Goal: Transaction & Acquisition: Book appointment/travel/reservation

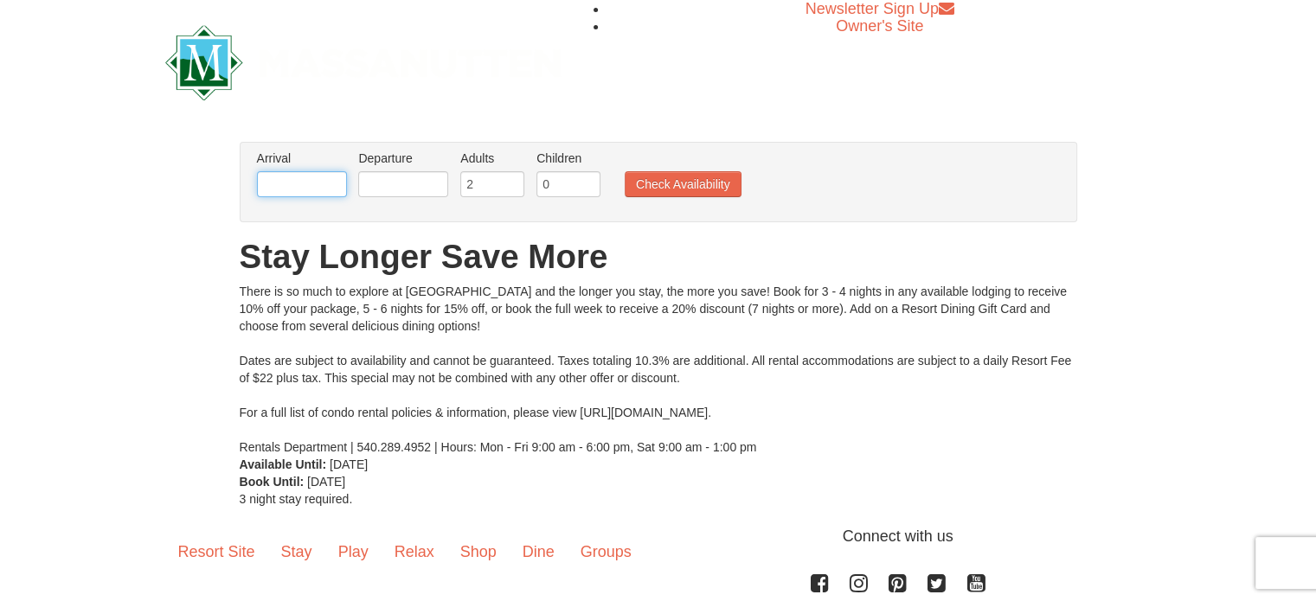
click at [308, 176] on input "text" at bounding box center [302, 184] width 90 height 26
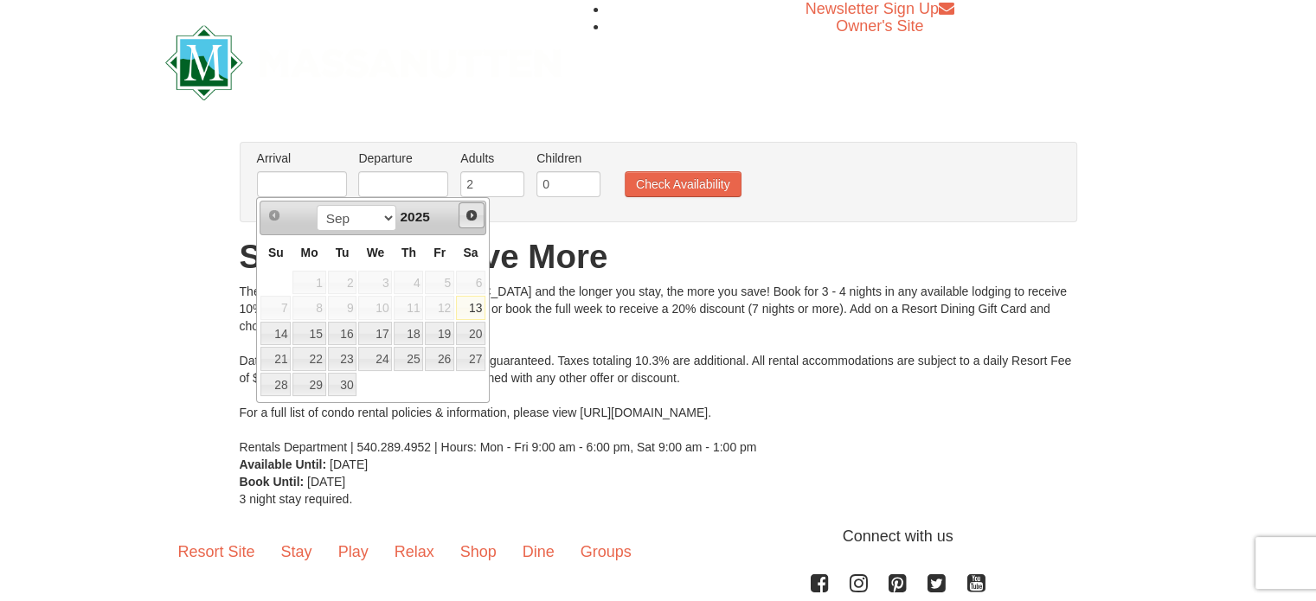
click at [471, 209] on span "Next" at bounding box center [472, 216] width 14 height 14
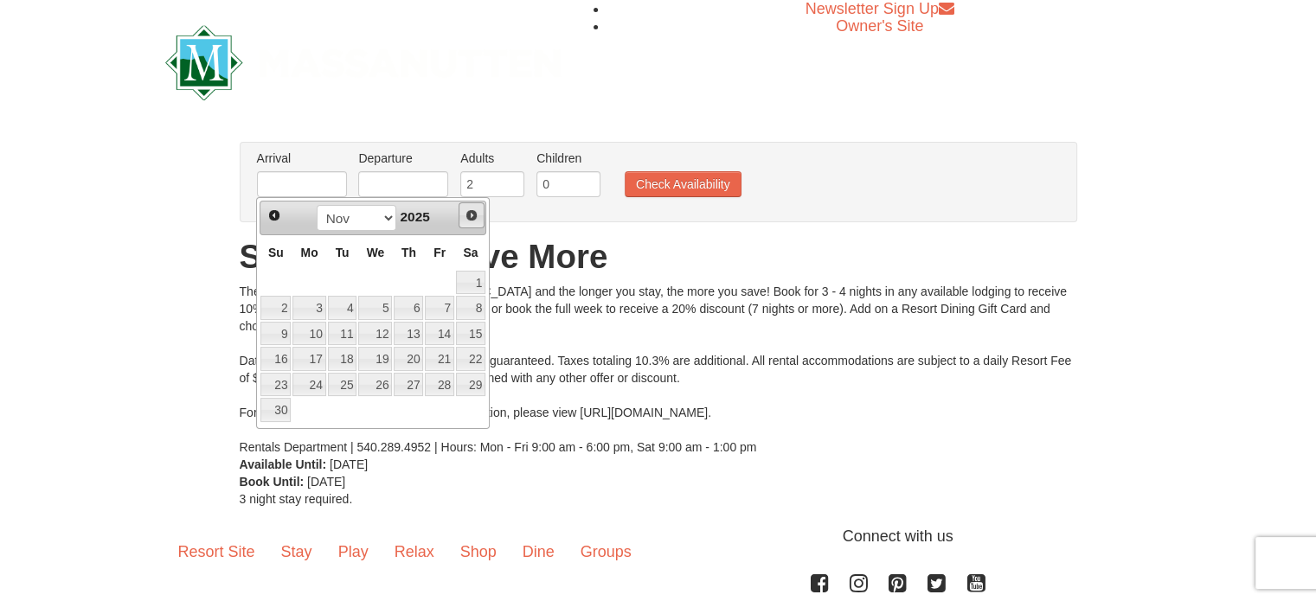
click at [471, 209] on span "Next" at bounding box center [472, 216] width 14 height 14
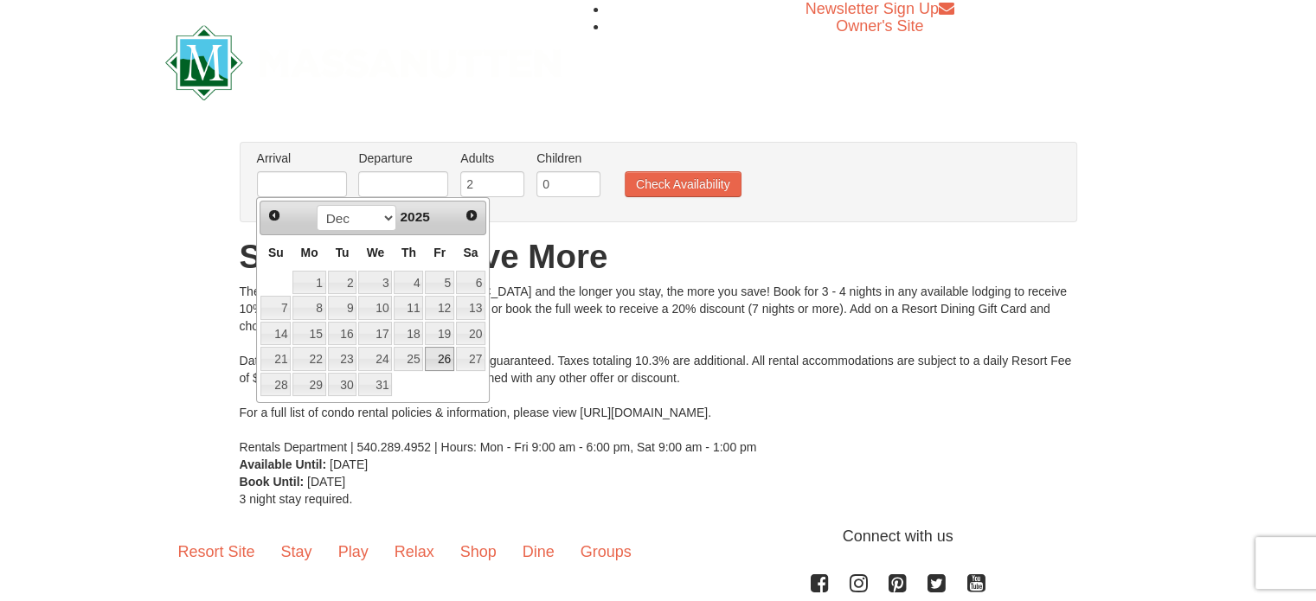
click at [441, 357] on link "26" at bounding box center [439, 359] width 29 height 24
type input "12/26/2025"
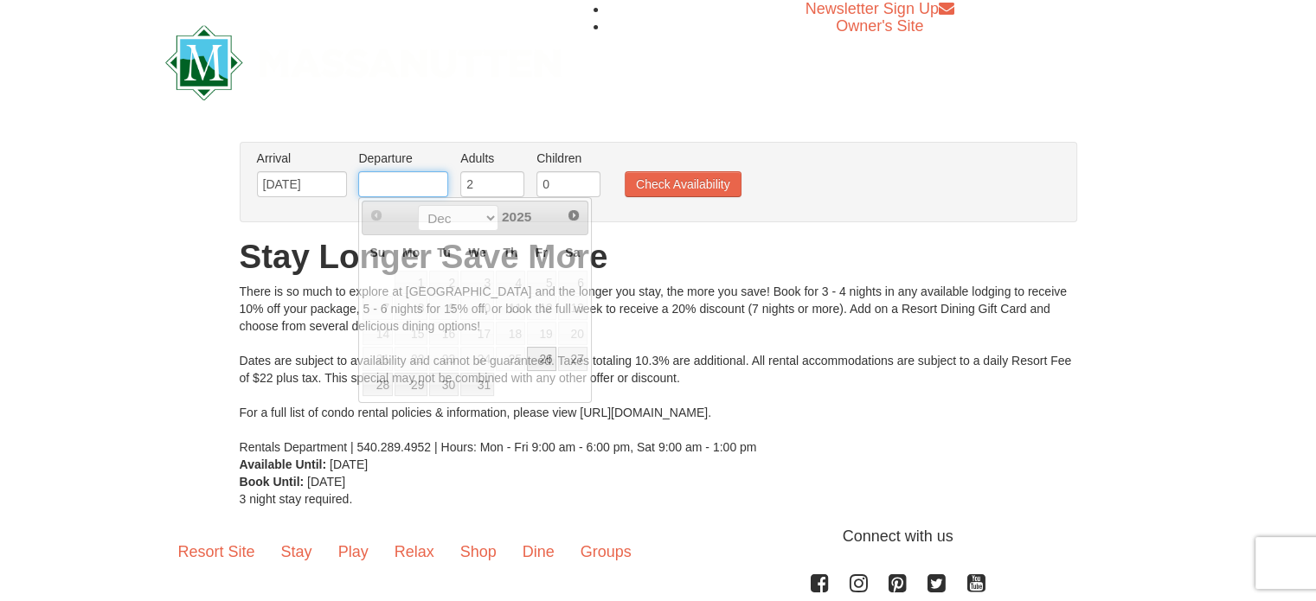
click at [405, 184] on input "text" at bounding box center [403, 184] width 90 height 26
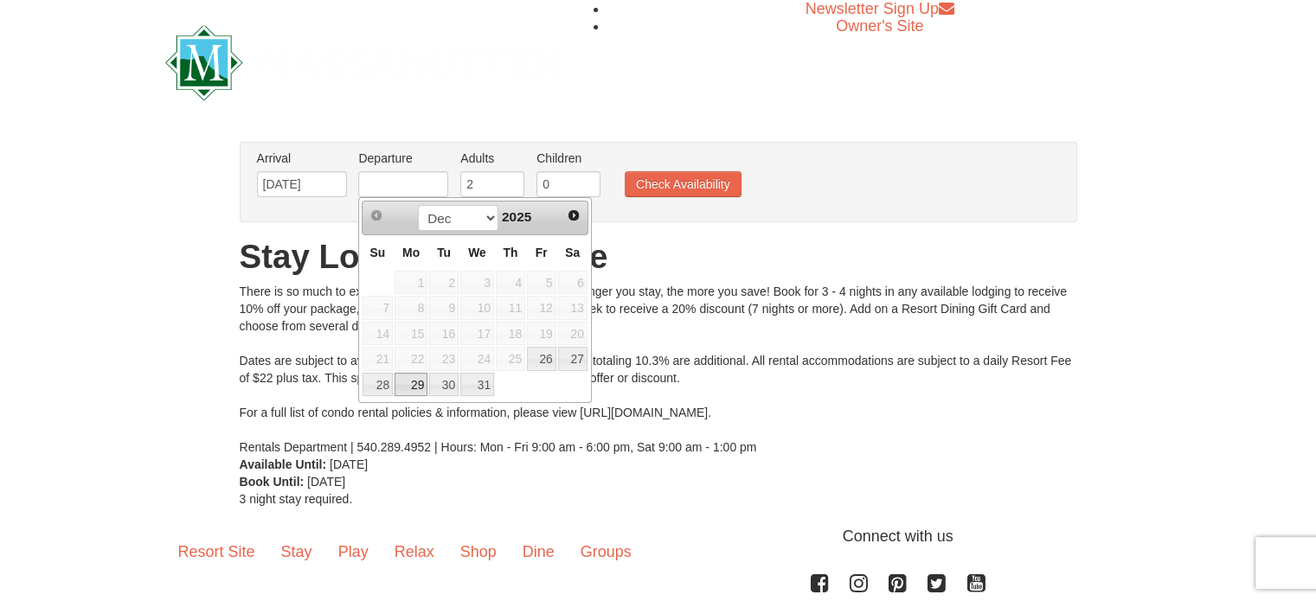
click at [413, 383] on link "29" at bounding box center [411, 385] width 33 height 24
type input "12/29/2025"
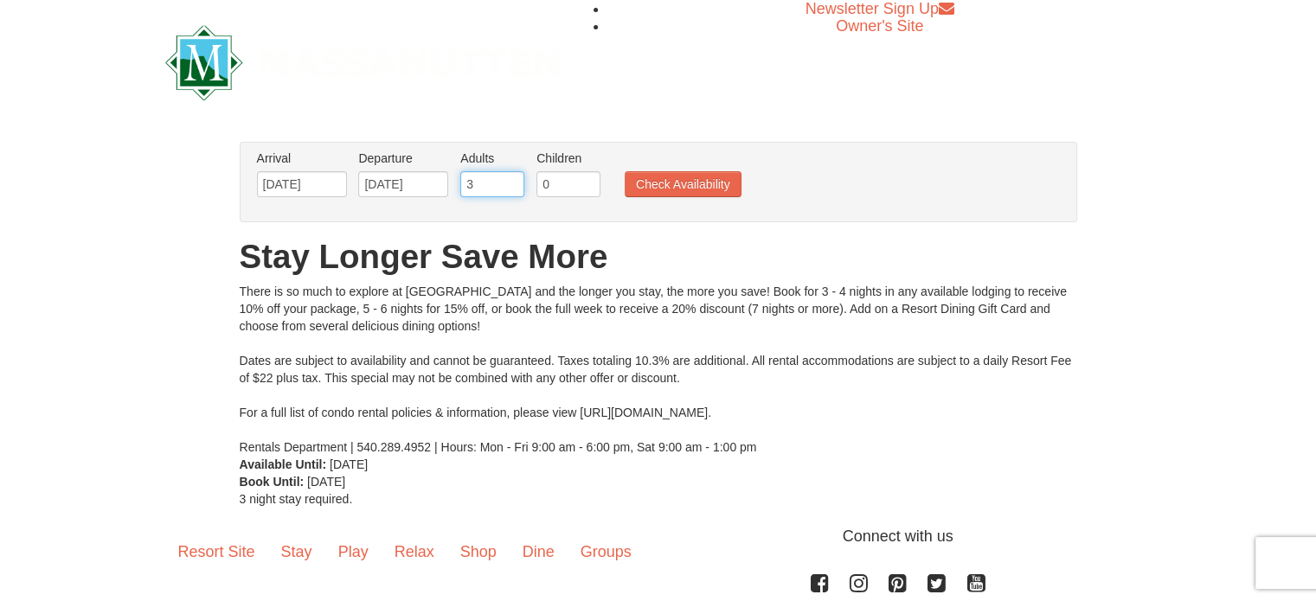
click at [511, 179] on input "3" at bounding box center [492, 184] width 64 height 26
click at [511, 179] on input "4" at bounding box center [492, 184] width 64 height 26
click at [511, 179] on input "5" at bounding box center [492, 184] width 64 height 26
click at [511, 179] on input "6" at bounding box center [492, 184] width 64 height 26
type input "5"
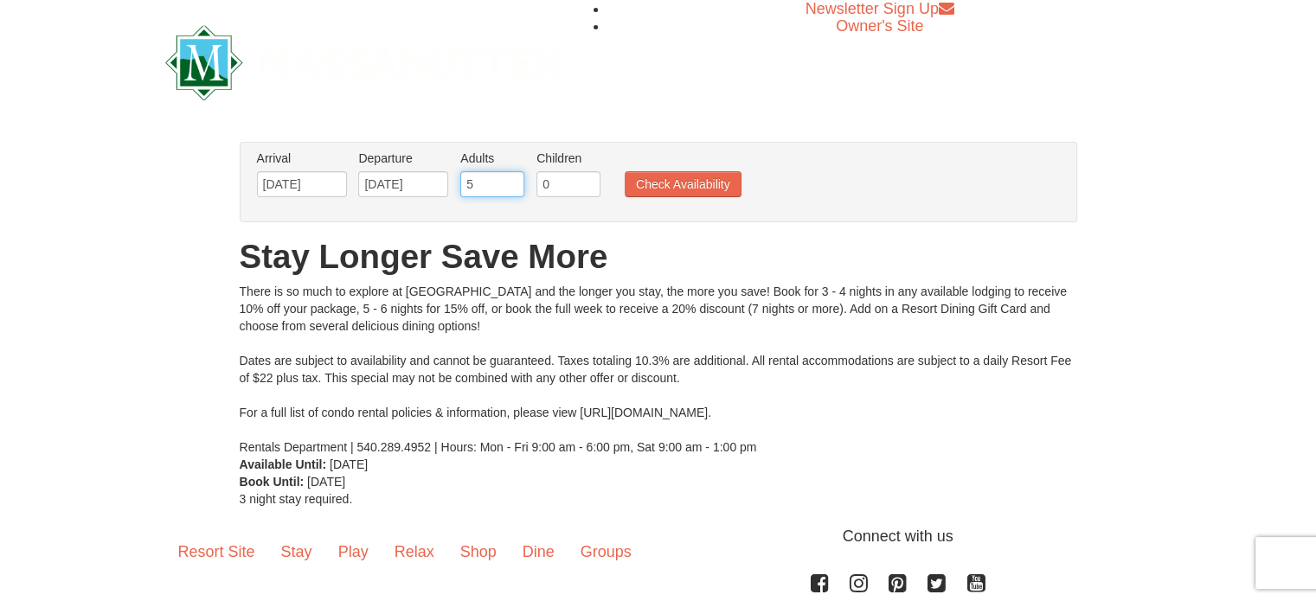
click at [512, 190] on input "5" at bounding box center [492, 184] width 64 height 26
click at [584, 179] on input "1" at bounding box center [569, 184] width 64 height 26
type input "2"
click at [584, 179] on input "2" at bounding box center [569, 184] width 64 height 26
click at [678, 188] on button "Check Availability" at bounding box center [683, 184] width 117 height 26
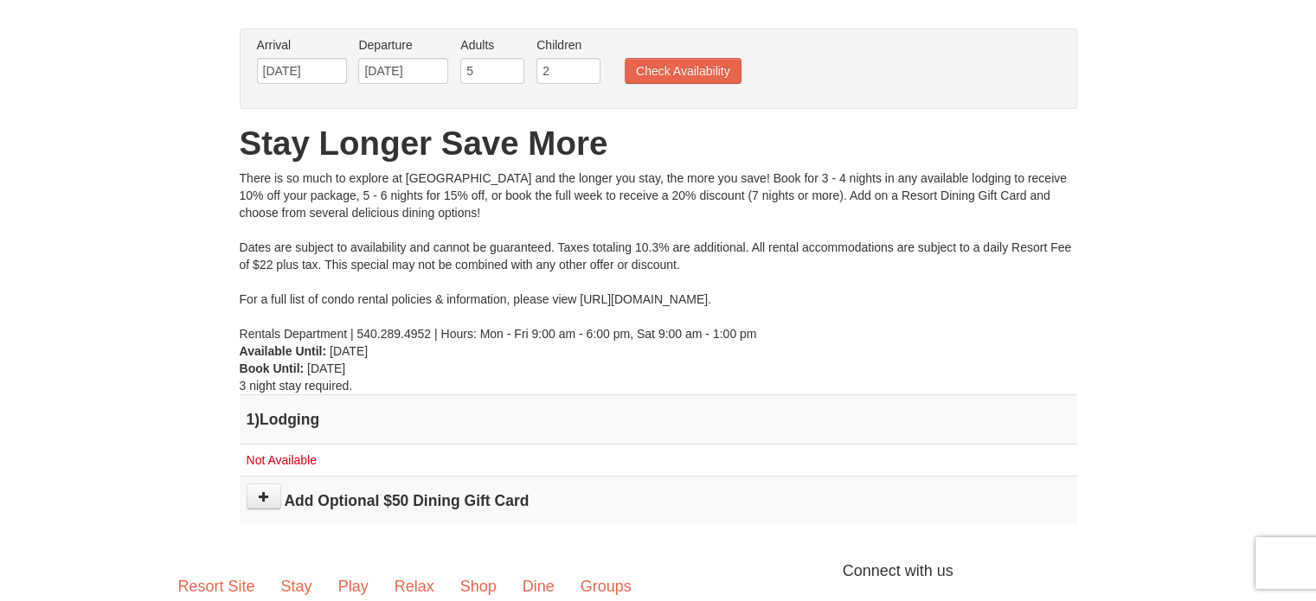
scroll to position [103, 0]
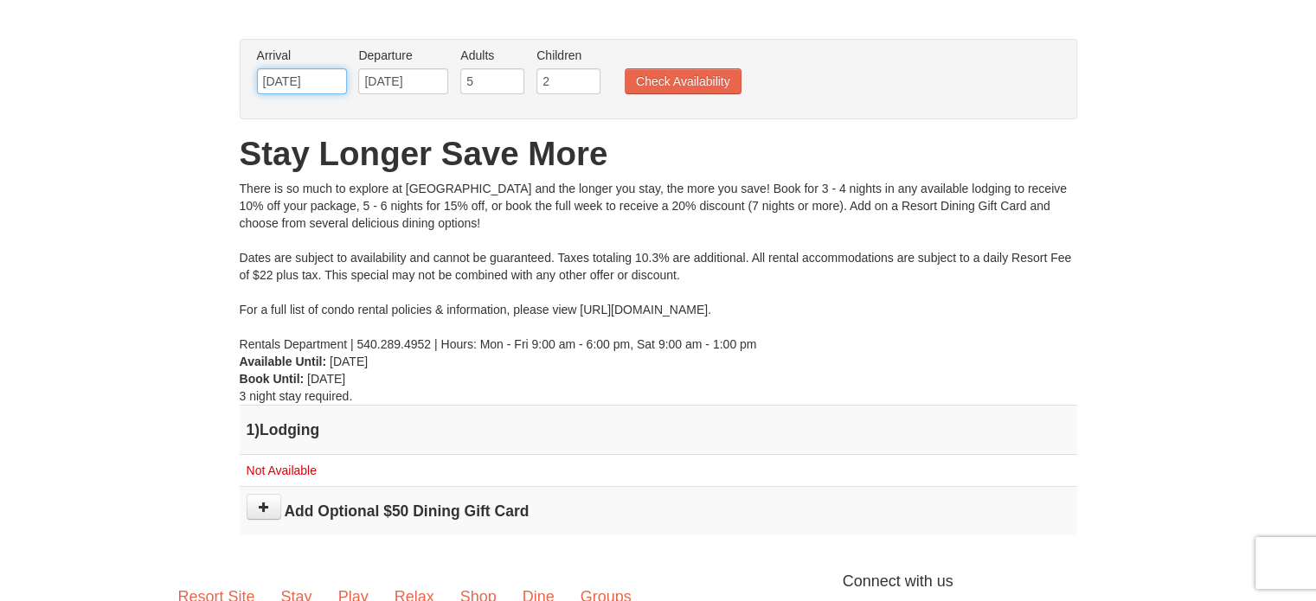
click at [332, 80] on input "12/26/2025" at bounding box center [302, 81] width 90 height 26
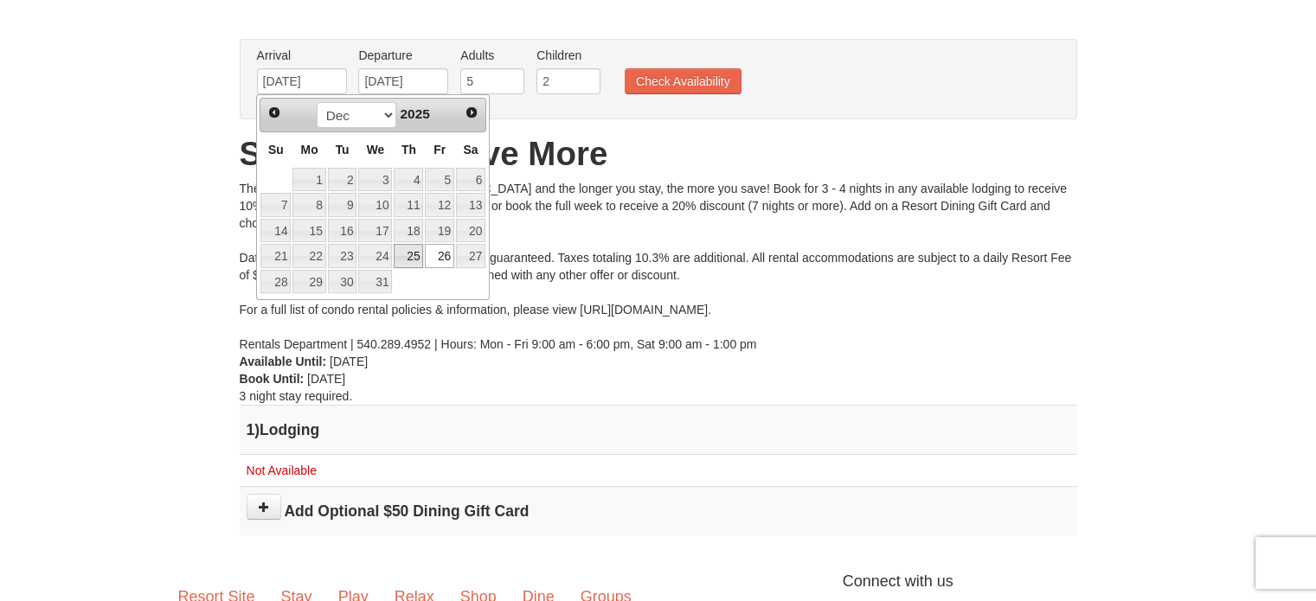
click at [411, 252] on link "25" at bounding box center [408, 256] width 29 height 24
type input "[DATE]"
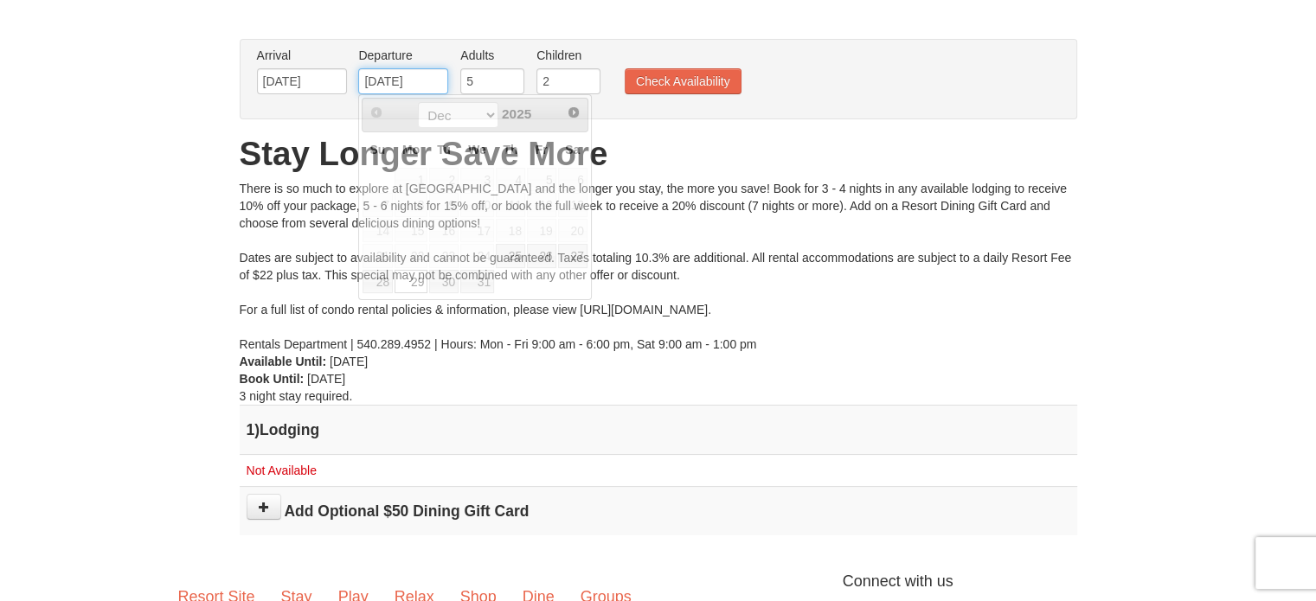
click at [409, 87] on input "12/29/2025" at bounding box center [403, 81] width 90 height 26
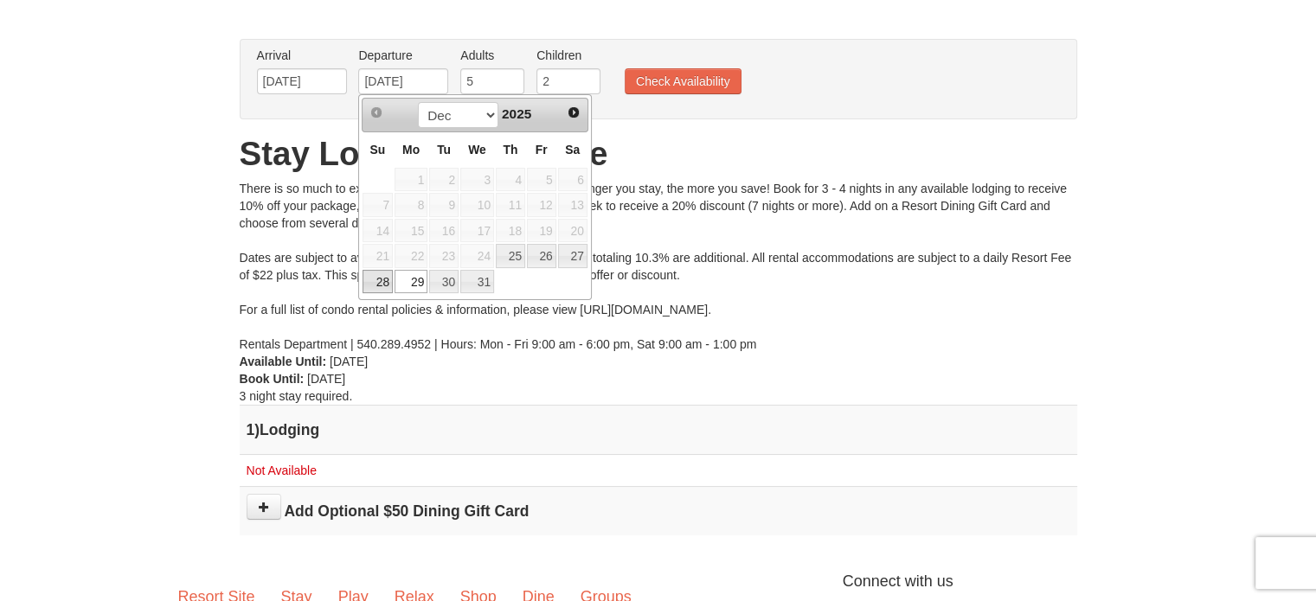
click at [384, 280] on link "28" at bounding box center [378, 282] width 30 height 24
type input "12/28/2025"
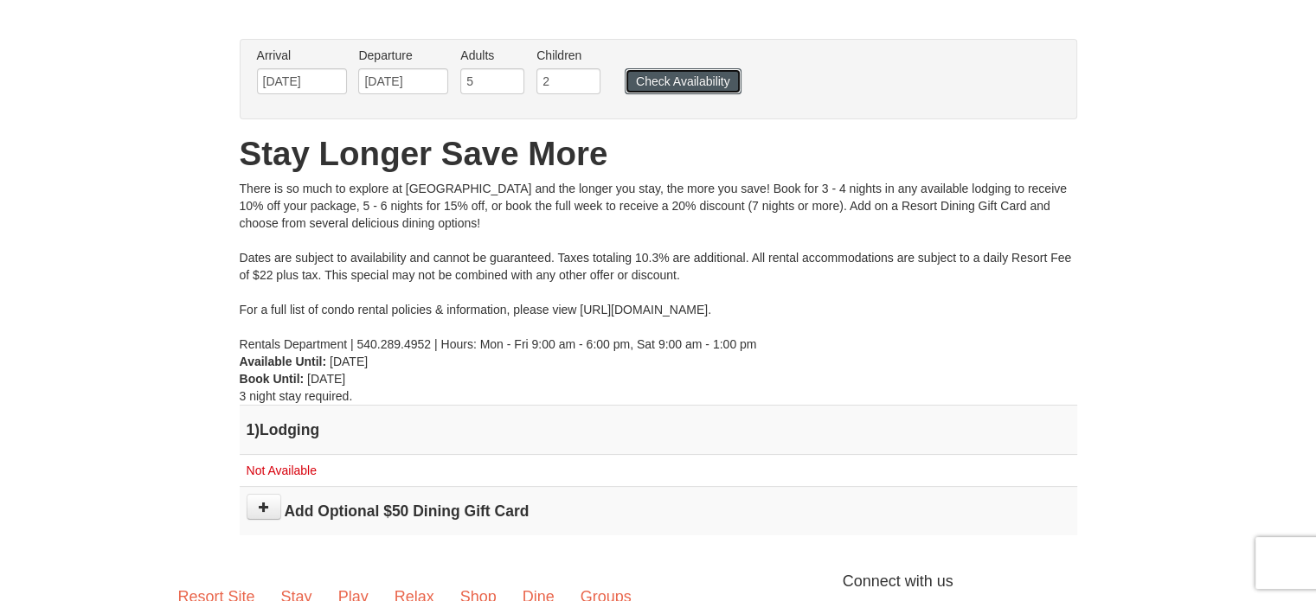
click at [646, 92] on button "Check Availability" at bounding box center [683, 81] width 117 height 26
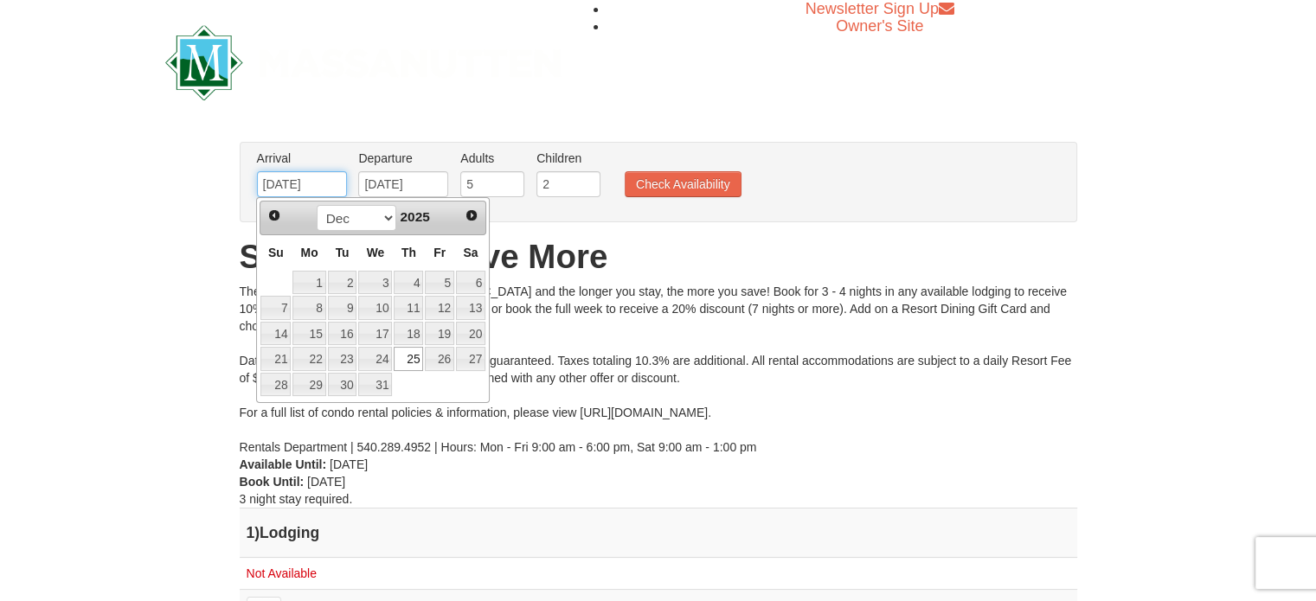
drag, startPoint x: 324, startPoint y: 181, endPoint x: 186, endPoint y: 190, distance: 137.9
click at [186, 190] on div "× From: To: Adults: 5 Children: 2 Change Arrival Please format dates MM/DD/YYYY…" at bounding box center [658, 399] width 1316 height 549
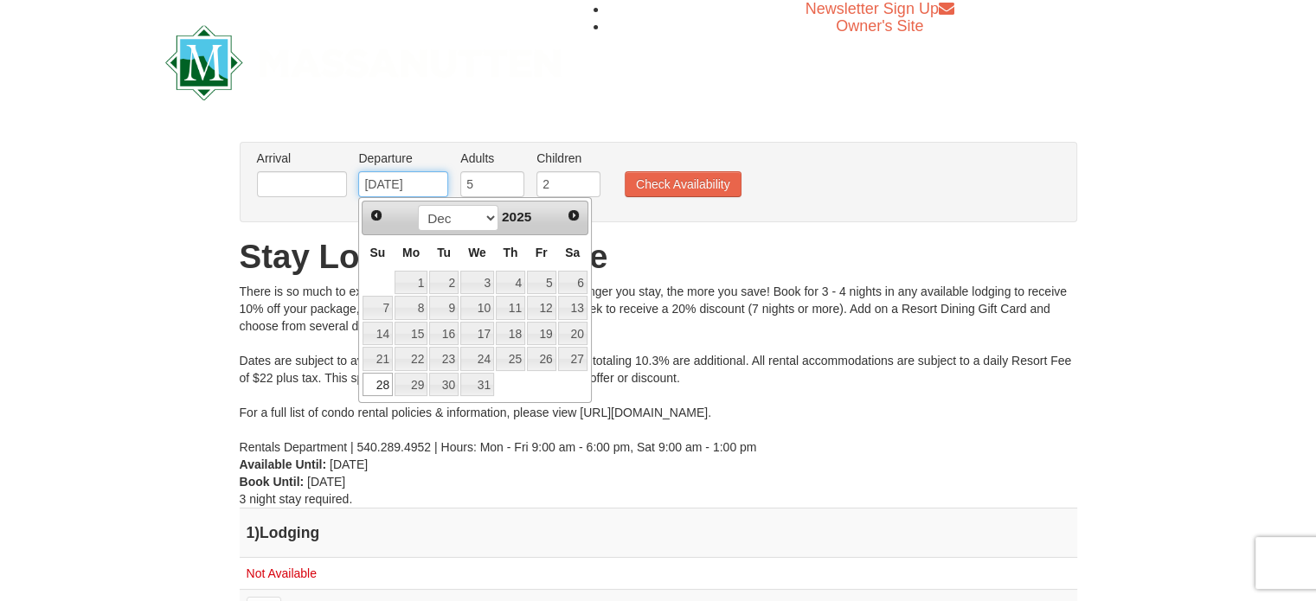
drag, startPoint x: 440, startPoint y: 184, endPoint x: 315, endPoint y: 193, distance: 124.9
click at [315, 193] on ul "Arrival Please format dates MM/DD/YYYY Please format dates MM/DD/YYYY Departure…" at bounding box center [650, 178] width 794 height 56
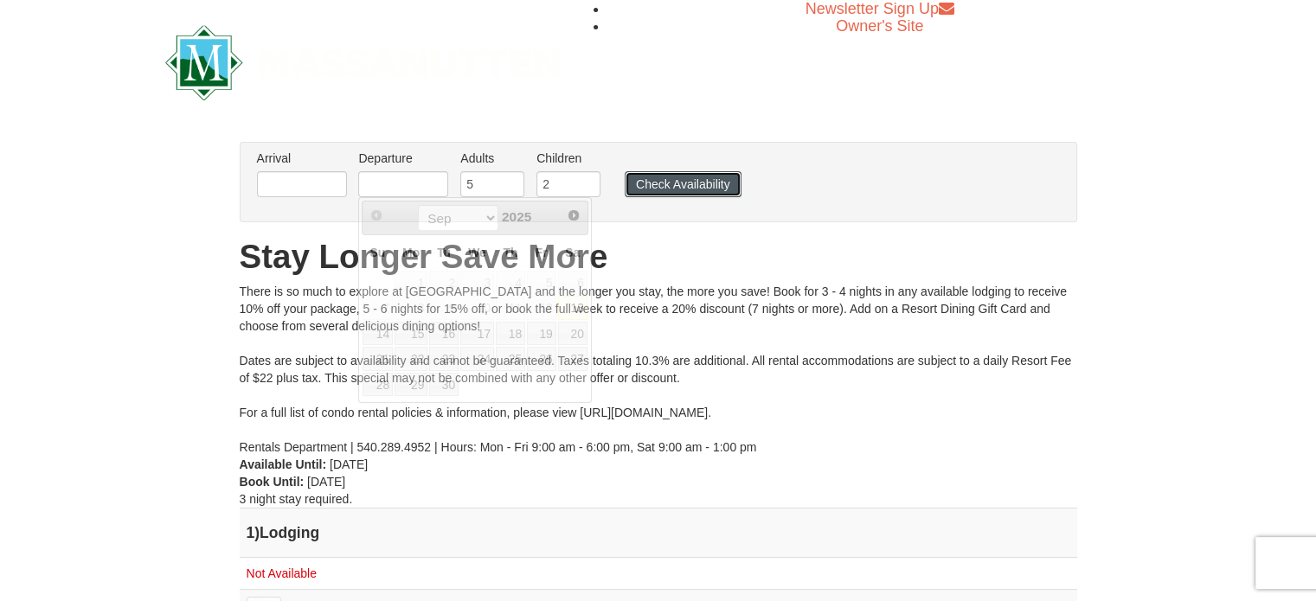
click at [644, 174] on button "Check Availability" at bounding box center [683, 184] width 117 height 26
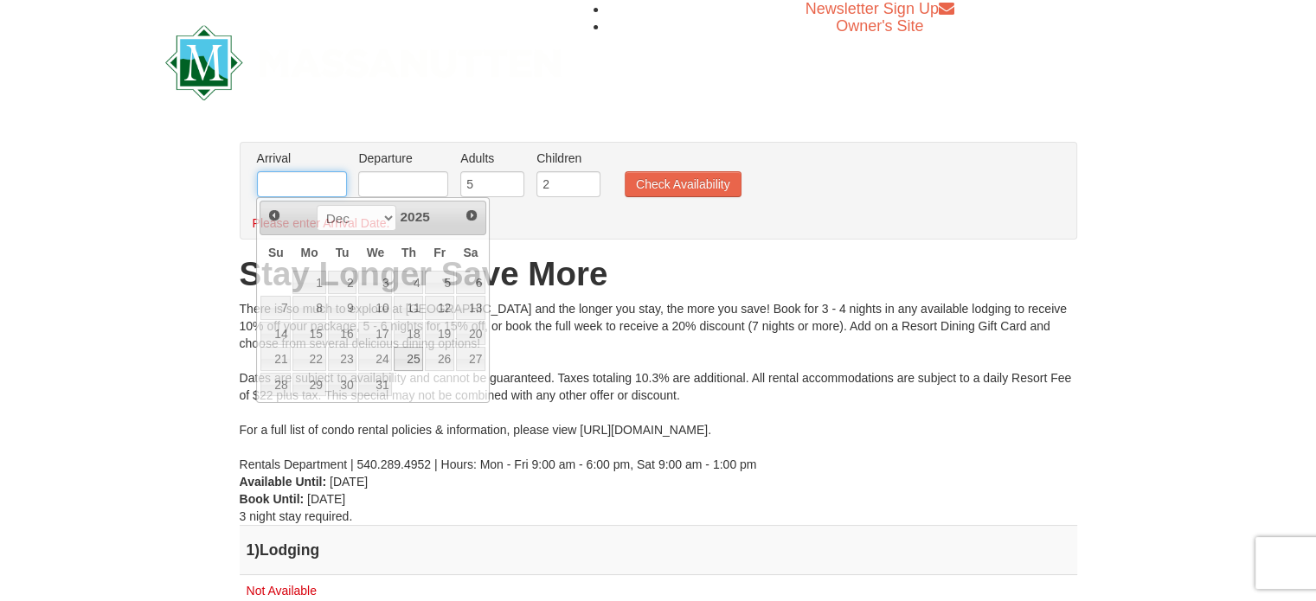
click at [313, 182] on input "text" at bounding box center [302, 184] width 90 height 26
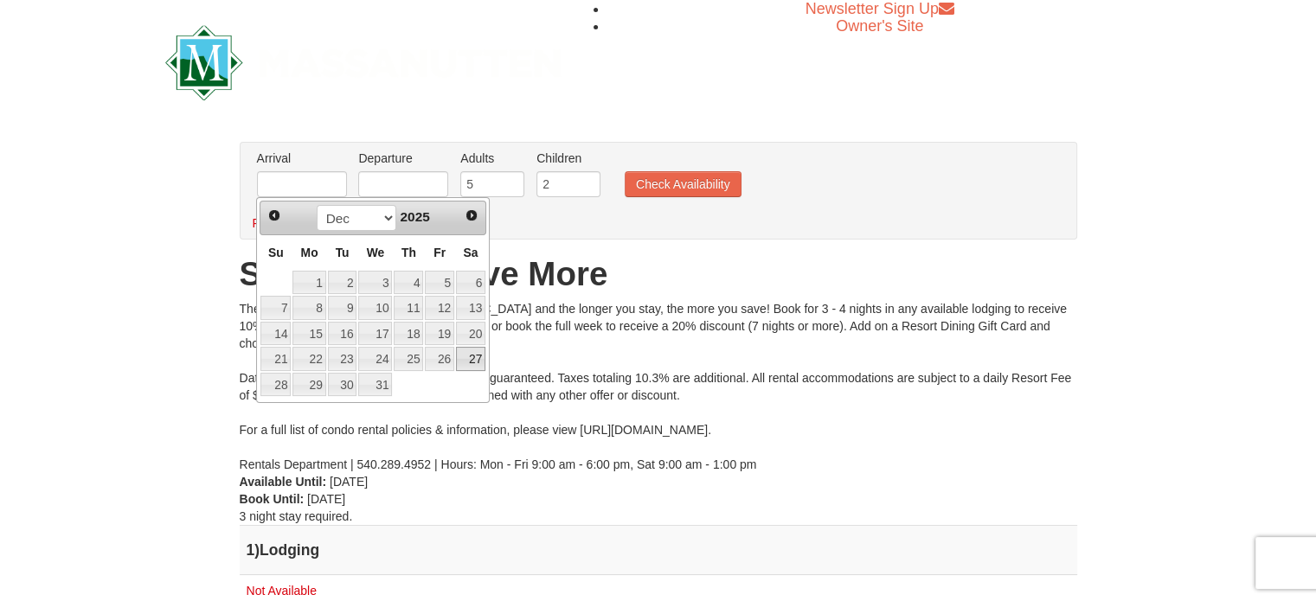
click at [474, 363] on link "27" at bounding box center [470, 359] width 29 height 24
type input "[DATE]"
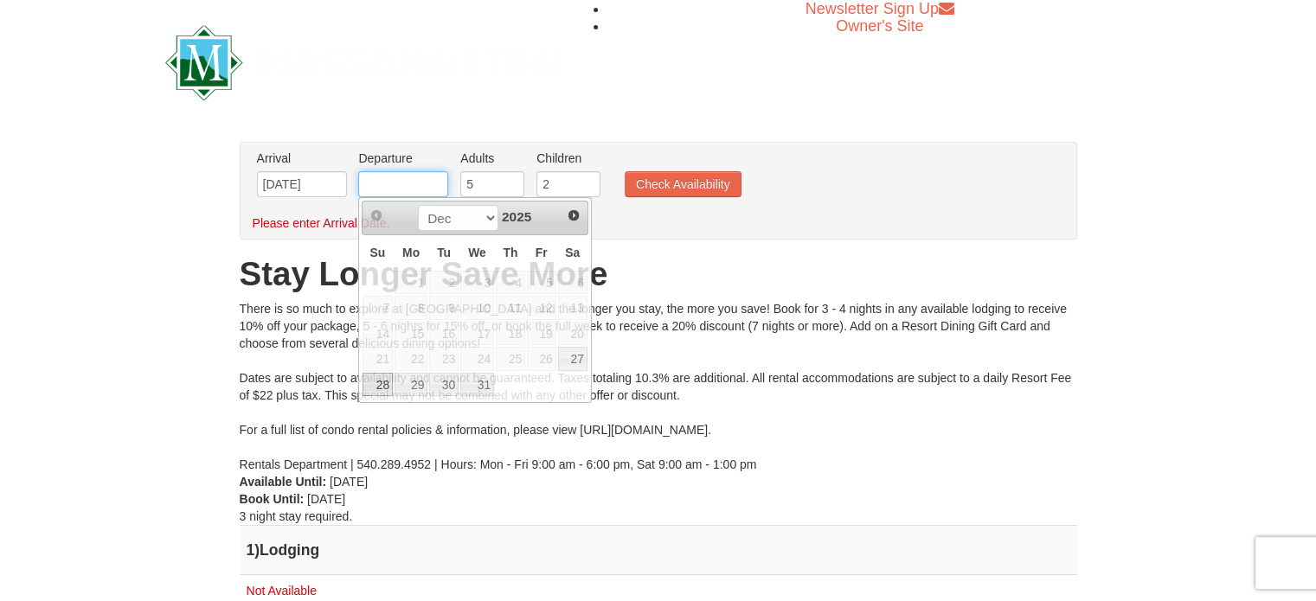
click at [429, 184] on input "text" at bounding box center [403, 184] width 90 height 26
click at [450, 390] on link "30" at bounding box center [443, 385] width 29 height 24
type input "[DATE]"
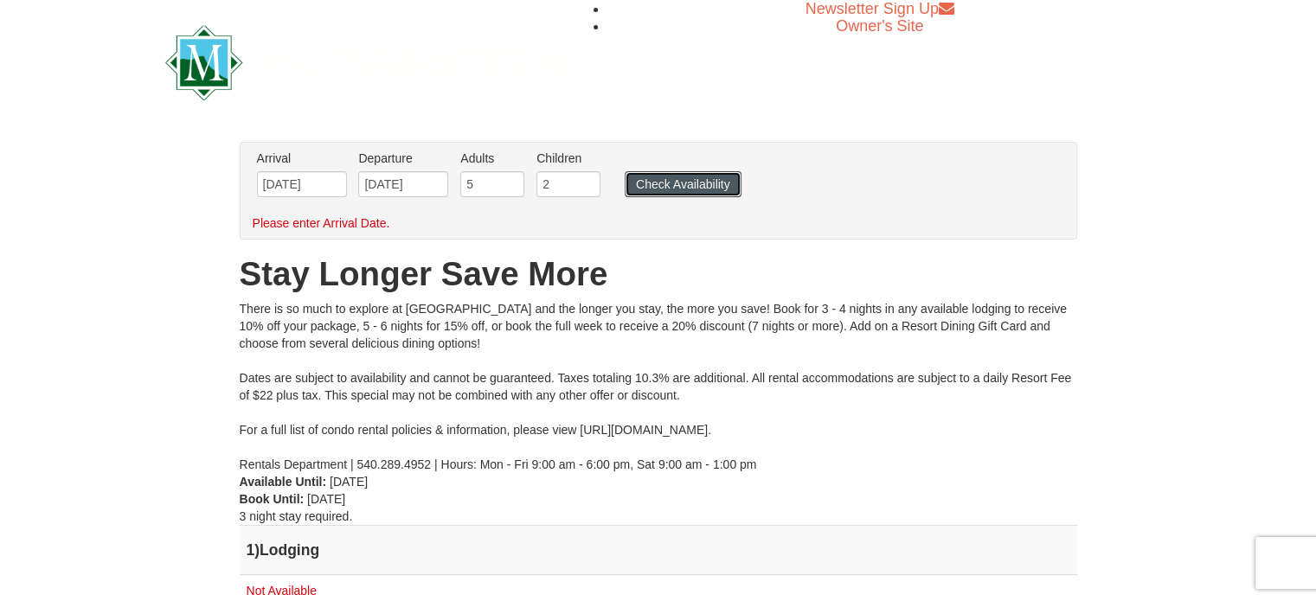
click at [678, 193] on button "Check Availability" at bounding box center [683, 184] width 117 height 26
